Goal: Information Seeking & Learning: Learn about a topic

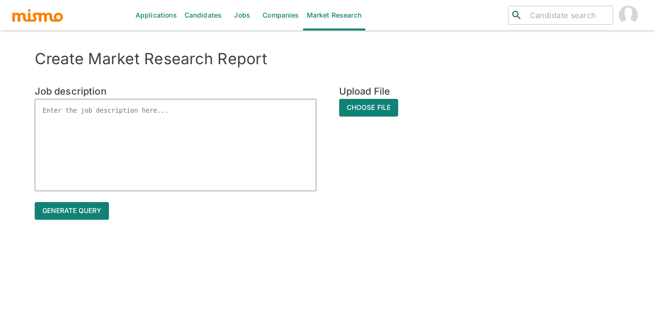
click at [198, 14] on link "Candidates" at bounding box center [203, 15] width 45 height 30
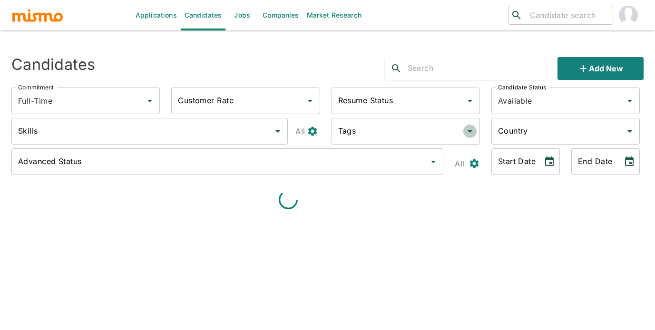
click at [472, 129] on icon "Open" at bounding box center [470, 131] width 11 height 11
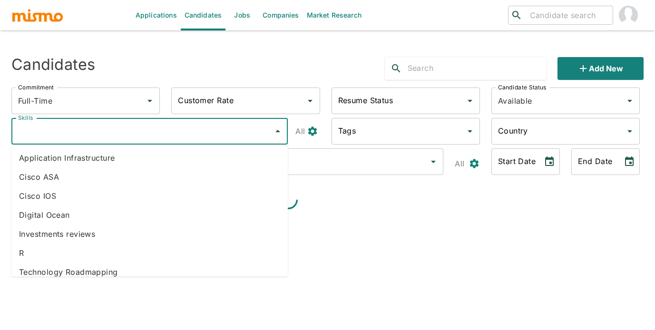
click at [192, 138] on input "Skills" at bounding box center [143, 131] width 254 height 18
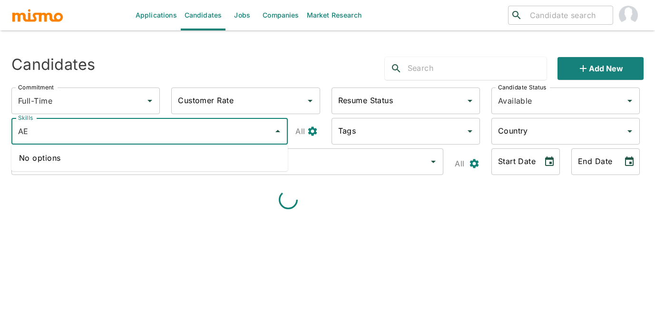
type input "A"
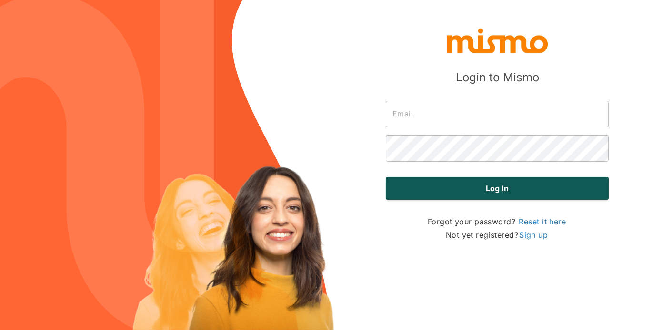
type input "[PERSON_NAME][EMAIL_ADDRESS][DOMAIN_NAME]"
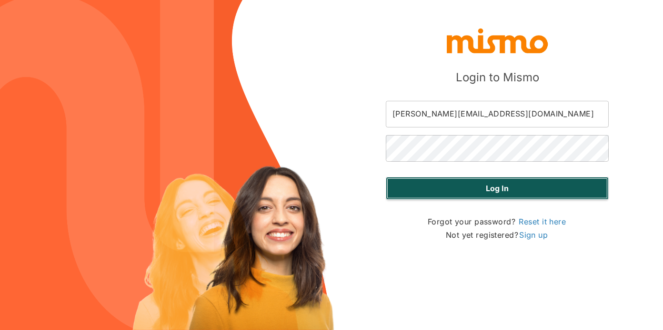
click at [437, 185] on button "Log in" at bounding box center [497, 188] width 223 height 23
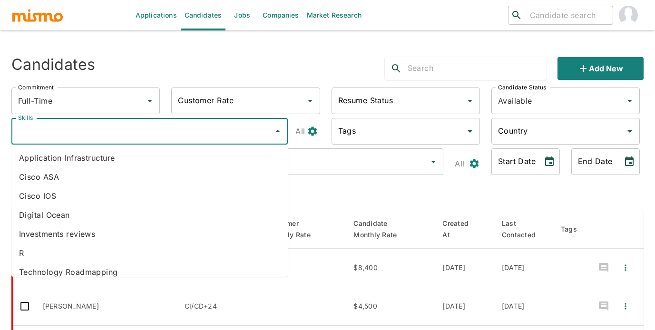
click at [178, 138] on input "Skills" at bounding box center [143, 131] width 254 height 18
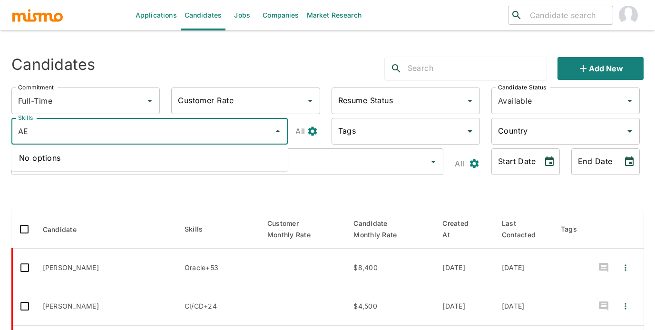
type input "A"
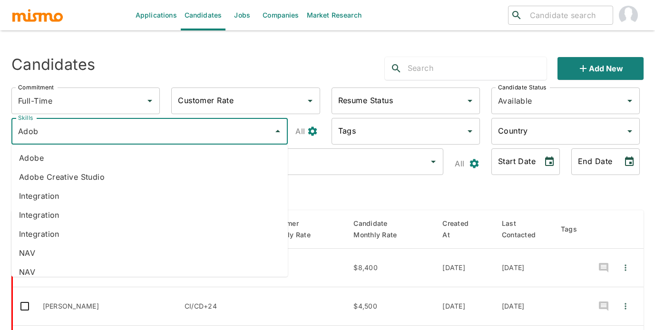
type input "Adobe"
click at [147, 152] on li "Adobe" at bounding box center [149, 158] width 277 height 19
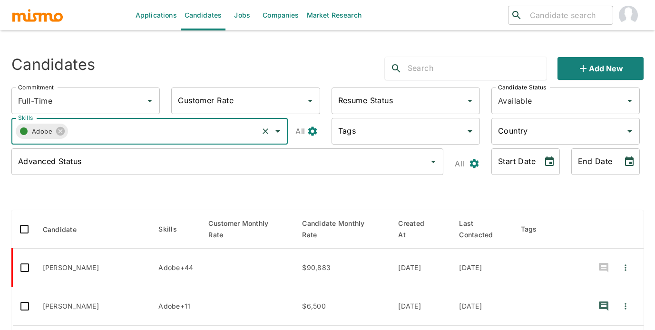
click at [633, 133] on icon "Open" at bounding box center [630, 131] width 11 height 11
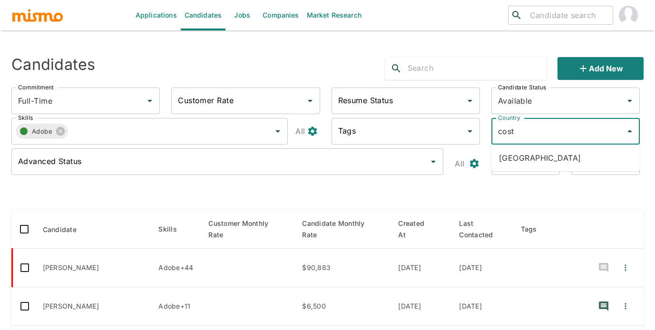
type input "costa"
click at [559, 156] on li "[GEOGRAPHIC_DATA]" at bounding box center [566, 158] width 149 height 19
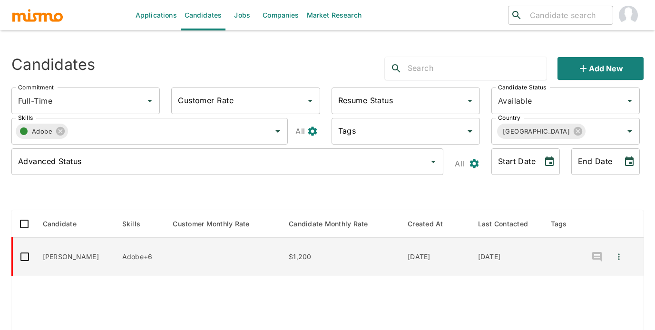
click at [115, 253] on td "[PERSON_NAME]" at bounding box center [74, 257] width 79 height 39
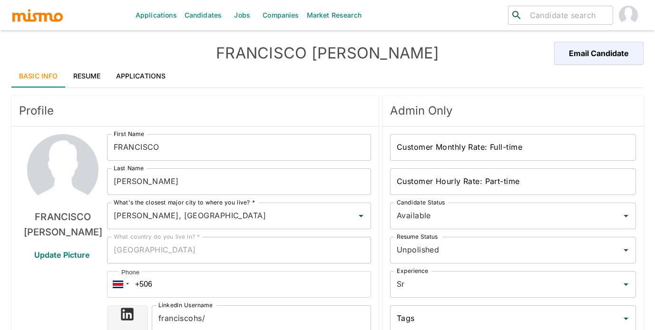
click at [88, 76] on link "Resume" at bounding box center [87, 76] width 43 height 23
